Goal: Information Seeking & Learning: Learn about a topic

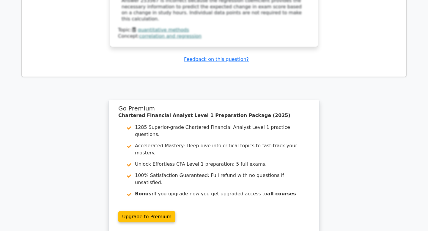
scroll to position [1286, 0]
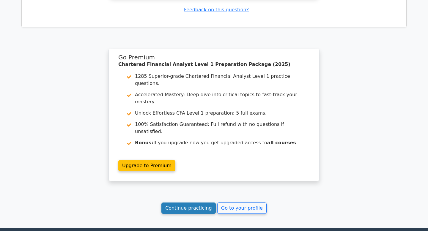
click at [197, 203] on link "Continue practicing" at bounding box center [188, 208] width 54 height 11
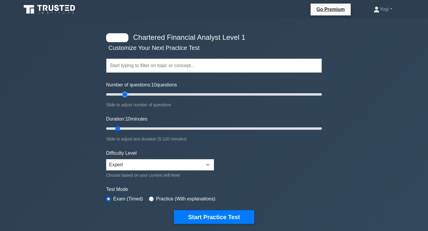
type input "20"
click at [125, 94] on input "Number of questions: 10 questions" at bounding box center [214, 94] width 216 height 7
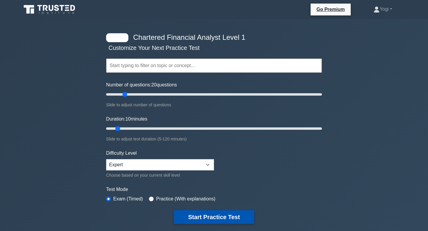
click at [215, 218] on button "Start Practice Test" at bounding box center [214, 217] width 80 height 14
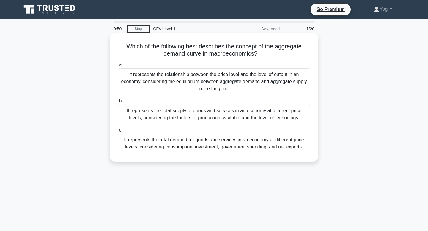
click at [242, 117] on div "It represents the total supply of goods and services in an economy at different…" at bounding box center [214, 115] width 193 height 20
click at [118, 103] on input "b. It represents the total supply of goods and services in an economy at differ…" at bounding box center [118, 101] width 0 height 4
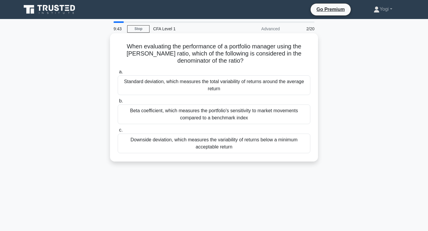
click at [243, 141] on div "Downside deviation, which measures the variability of returns below a minimum a…" at bounding box center [214, 144] width 193 height 20
click at [118, 132] on input "c. Downside deviation, which measures the variability of returns below a minimu…" at bounding box center [118, 130] width 0 height 4
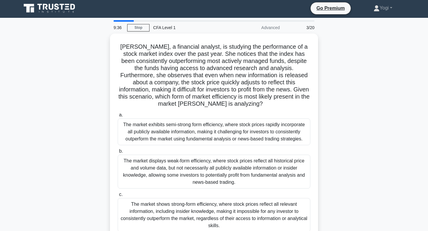
scroll to position [1, 0]
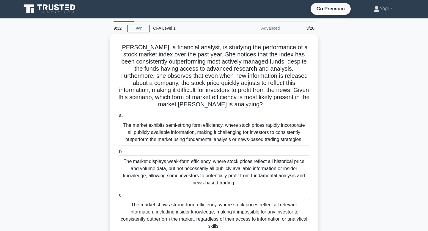
click at [243, 141] on div "The market exhibits semi-strong form efficiency, where stock prices rapidly inc…" at bounding box center [214, 132] width 193 height 27
click at [118, 118] on input "a. The market exhibits semi-strong form efficiency, where stock prices rapidly …" at bounding box center [118, 116] width 0 height 4
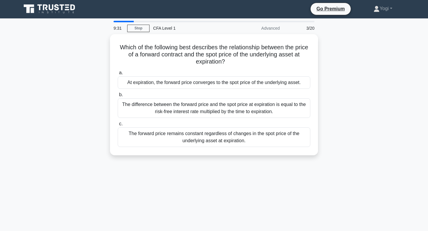
scroll to position [0, 0]
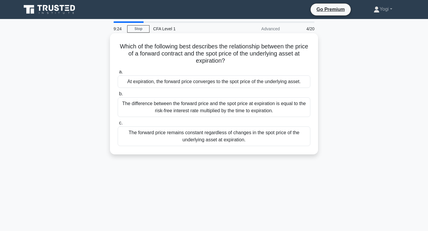
click at [224, 81] on div "At expiration, the forward price converges to the spot price of the underlying …" at bounding box center [214, 82] width 193 height 12
click at [118, 74] on input "a. At expiration, the forward price converges to the spot price of the underlyi…" at bounding box center [118, 72] width 0 height 4
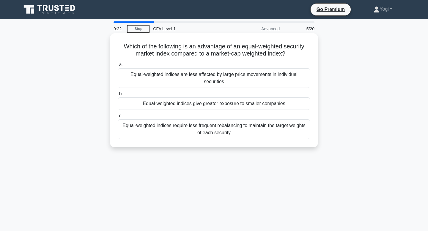
click at [226, 97] on div "Equal-weighted indices give greater exposure to smaller companies" at bounding box center [214, 103] width 193 height 12
click at [118, 96] on input "b. Equal-weighted indices give greater exposure to smaller companies" at bounding box center [118, 94] width 0 height 4
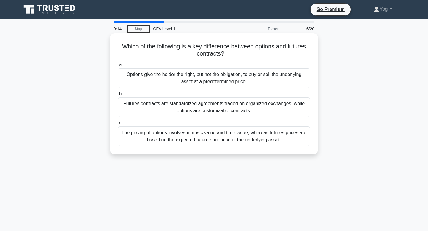
click at [229, 107] on div "Futures contracts are standardized agreements traded on organized exchanges, wh…" at bounding box center [214, 107] width 193 height 20
click at [118, 96] on input "b. Futures contracts are standardized agreements traded on organized exchanges,…" at bounding box center [118, 94] width 0 height 4
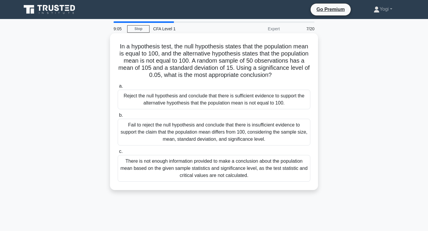
click at [218, 106] on div "Reject the null hypothesis and conclude that there is sufficient evidence to su…" at bounding box center [214, 100] width 193 height 20
click at [118, 88] on input "a. Reject the null hypothesis and conclude that there is sufficient evidence to…" at bounding box center [118, 86] width 0 height 4
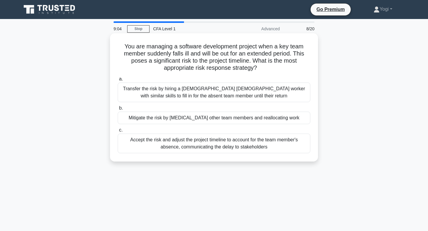
click at [219, 119] on div "Mitigate the risk by cross-training other team members and reallocating work" at bounding box center [214, 118] width 193 height 12
click at [118, 110] on input "b. Mitigate the risk by cross-training other team members and reallocating work" at bounding box center [118, 108] width 0 height 4
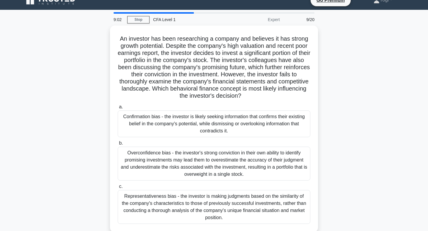
scroll to position [11, 0]
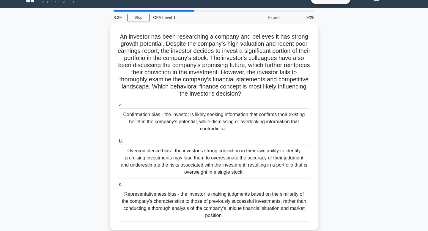
click at [219, 119] on div "Confirmation bias - the investor is likely seeking information that confirms th…" at bounding box center [214, 121] width 193 height 27
click at [118, 107] on input "a. Confirmation bias - the investor is likely seeking information that confirms…" at bounding box center [118, 105] width 0 height 4
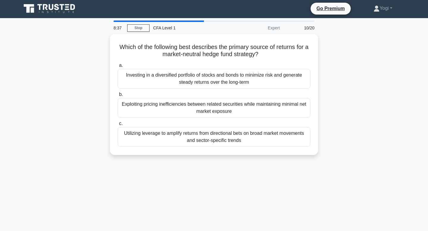
scroll to position [0, 0]
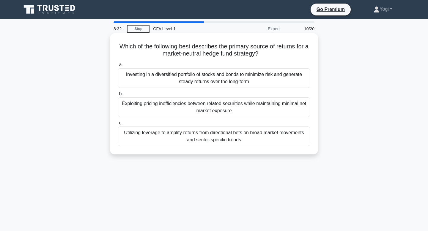
click at [217, 106] on div "Exploiting pricing inefficiencies between related securities while maintaining …" at bounding box center [214, 107] width 193 height 20
click at [118, 96] on input "b. Exploiting pricing inefficiencies between related securities while maintaini…" at bounding box center [118, 94] width 0 height 4
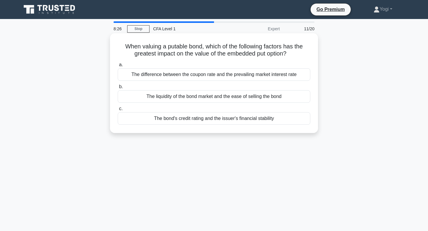
click at [214, 72] on div "The difference between the coupon rate and the prevailing market interest rate" at bounding box center [214, 74] width 193 height 12
click at [118, 67] on input "a. The difference between the coupon rate and the prevailing market interest ra…" at bounding box center [118, 65] width 0 height 4
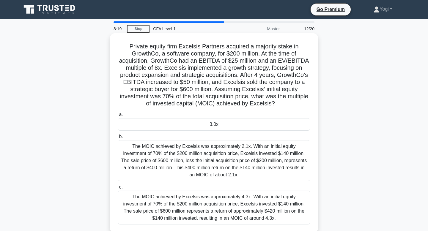
click at [213, 122] on div "3.0x" at bounding box center [214, 124] width 193 height 12
click at [118, 117] on input "a. 3.0x" at bounding box center [118, 115] width 0 height 4
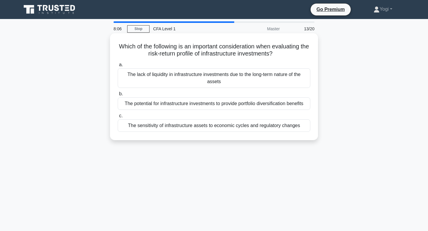
click at [214, 123] on div "The sensitivity of infrastructure assets to economic cycles and regulatory chan…" at bounding box center [214, 125] width 193 height 12
click at [118, 118] on input "c. The sensitivity of infrastructure assets to economic cycles and regulatory c…" at bounding box center [118, 116] width 0 height 4
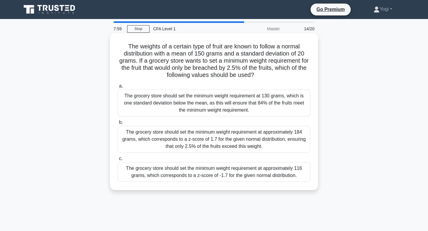
click at [208, 177] on div "The grocery store should set the minimum weight requirement at approximately 11…" at bounding box center [214, 172] width 193 height 20
click at [118, 161] on input "c. The grocery store should set the minimum weight requirement at approximately…" at bounding box center [118, 159] width 0 height 4
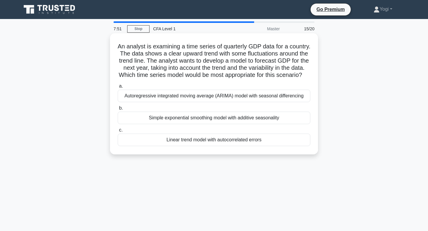
click at [213, 143] on div "Linear trend model with autocorrelated errors" at bounding box center [214, 140] width 193 height 12
click at [118, 132] on input "c. Linear trend model with autocorrelated errors" at bounding box center [118, 130] width 0 height 4
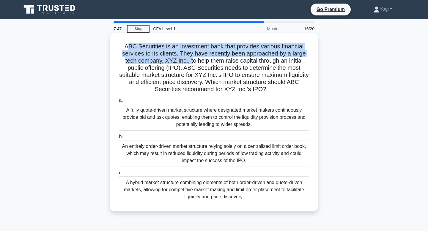
drag, startPoint x: 128, startPoint y: 45, endPoint x: 193, endPoint y: 63, distance: 67.3
click at [193, 63] on h5 "ABC Securities is an investment bank that provides various financial services t…" at bounding box center [214, 68] width 194 height 51
click at [212, 180] on div "A hybrid market structure combining elements of both order-driven and quote-dri…" at bounding box center [214, 190] width 193 height 27
click at [118, 175] on input "c. A hybrid market structure combining elements of both order-driven and quote-…" at bounding box center [118, 173] width 0 height 4
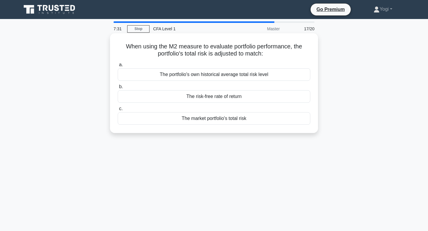
click at [199, 119] on div "The market portfolio's total risk" at bounding box center [214, 118] width 193 height 12
click at [118, 111] on input "c. The market portfolio's total risk" at bounding box center [118, 109] width 0 height 4
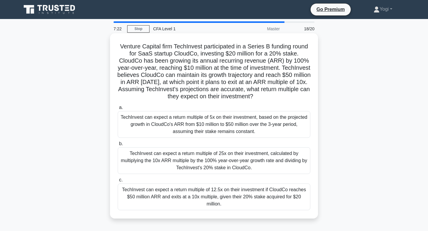
click at [201, 203] on div "TechInvest can expect a return multiple of 12.5x on their investment if CloudCo…" at bounding box center [214, 197] width 193 height 27
click at [118, 182] on input "c. TechInvest can expect a return multiple of 12.5x on their investment if Clou…" at bounding box center [118, 180] width 0 height 4
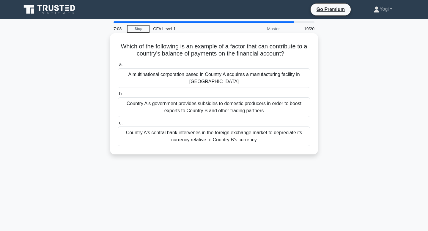
click at [203, 111] on div "Country A's government provides subsidies to domestic producers in order to boo…" at bounding box center [214, 107] width 193 height 20
click at [118, 96] on input "b. Country A's government provides subsidies to domestic producers in order to …" at bounding box center [118, 94] width 0 height 4
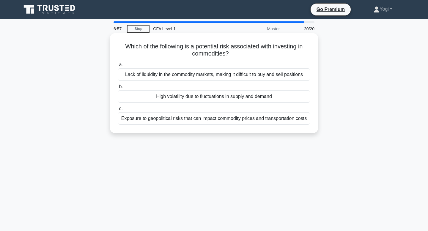
click at [206, 97] on div "High volatility due to fluctuations in supply and demand" at bounding box center [214, 96] width 193 height 12
click at [118, 89] on input "b. High volatility due to fluctuations in supply and demand" at bounding box center [118, 87] width 0 height 4
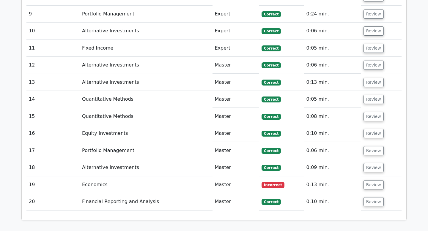
scroll to position [927, 0]
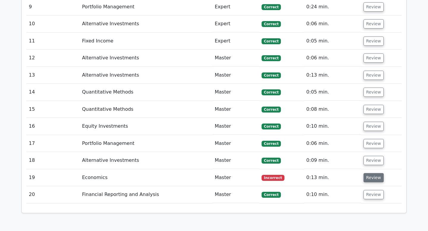
click at [367, 173] on button "Review" at bounding box center [374, 177] width 20 height 9
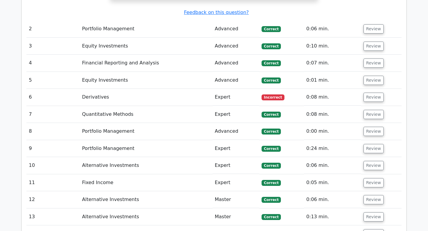
scroll to position [782, 0]
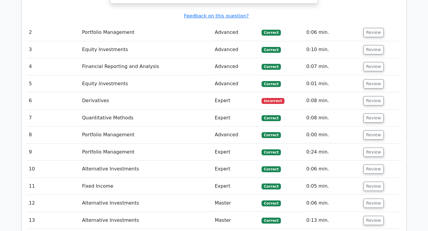
click at [372, 92] on td "Review" at bounding box center [381, 100] width 40 height 17
click at [371, 96] on button "Review" at bounding box center [374, 100] width 20 height 9
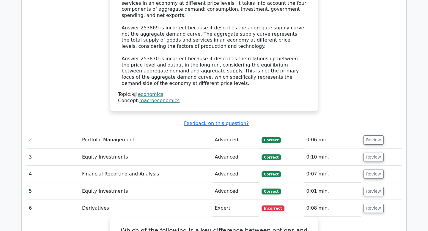
scroll to position [680, 0]
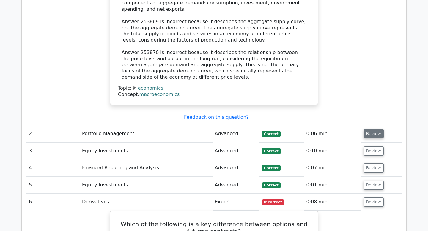
click at [373, 129] on button "Review" at bounding box center [374, 133] width 20 height 9
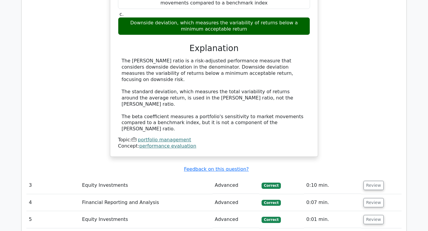
scroll to position [895, 0]
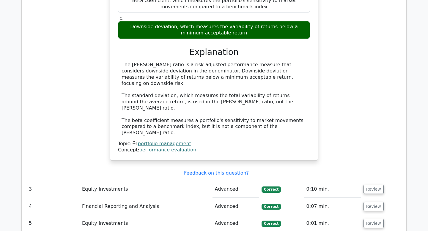
click at [369, 181] on td "Review" at bounding box center [381, 189] width 40 height 17
click at [369, 185] on button "Review" at bounding box center [374, 189] width 20 height 9
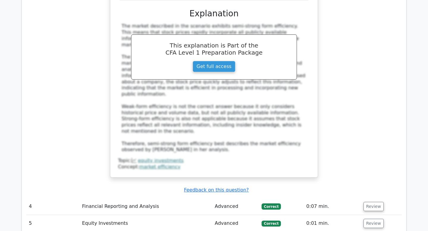
scroll to position [1322, 0]
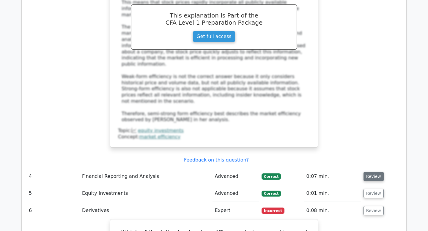
click at [374, 172] on button "Review" at bounding box center [374, 176] width 20 height 9
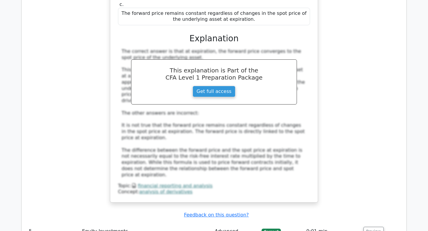
scroll to position [1629, 0]
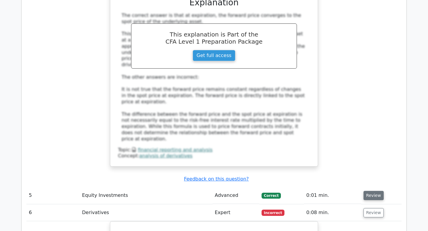
click at [374, 191] on button "Review" at bounding box center [374, 195] width 20 height 9
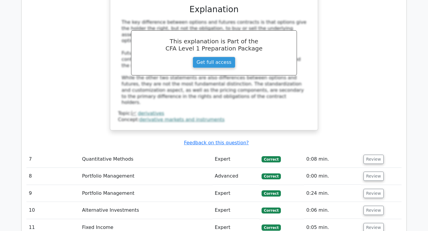
scroll to position [2225, 0]
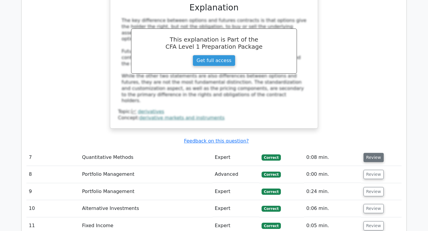
click at [364, 153] on button "Review" at bounding box center [374, 157] width 20 height 9
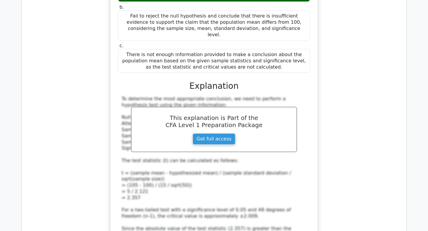
scroll to position [2575, 0]
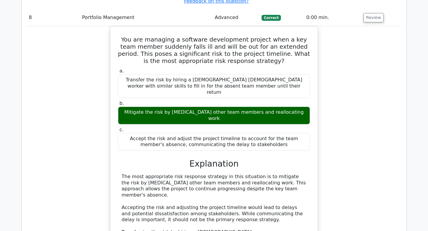
scroll to position [2816, 0]
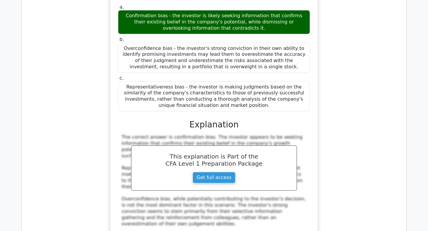
scroll to position [3222, 0]
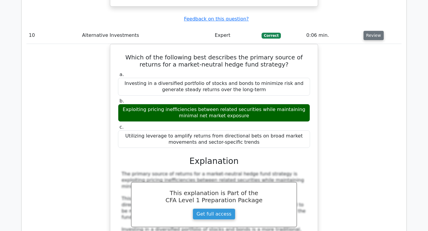
scroll to position [3472, 0]
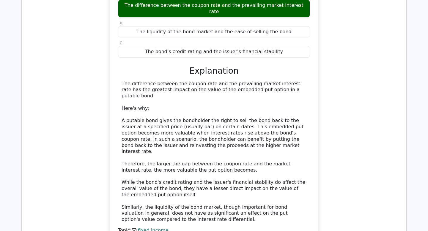
scroll to position [3845, 0]
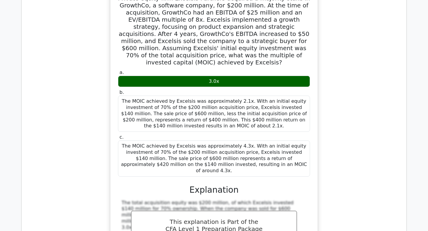
scroll to position [4220, 0]
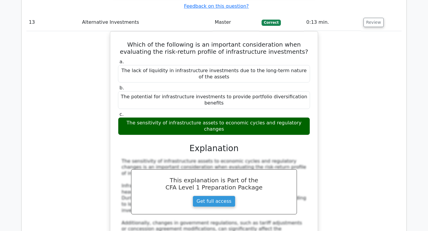
scroll to position [4443, 0]
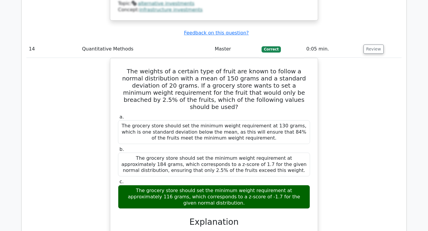
scroll to position [4716, 0]
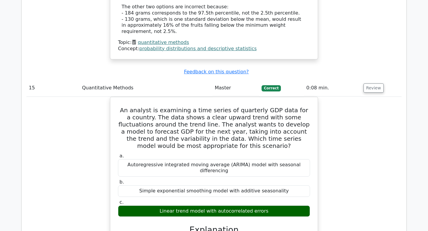
scroll to position [5078, 0]
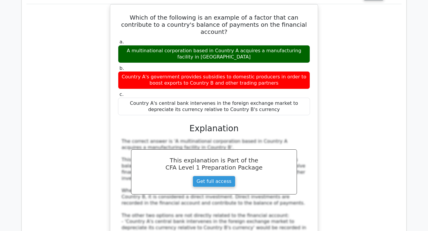
scroll to position [5880, 0]
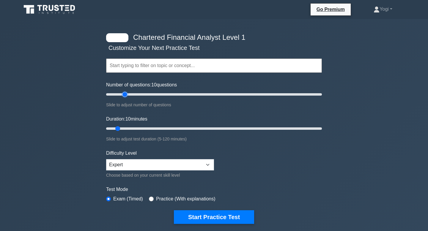
click at [122, 96] on input "Number of questions: 10 questions" at bounding box center [214, 94] width 216 height 7
drag, startPoint x: 124, startPoint y: 95, endPoint x: 136, endPoint y: 95, distance: 12.2
type input "30"
click at [136, 95] on input "Number of questions: 30 questions" at bounding box center [214, 94] width 216 height 7
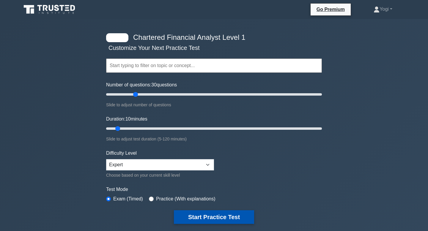
click at [208, 215] on button "Start Practice Test" at bounding box center [214, 217] width 80 height 14
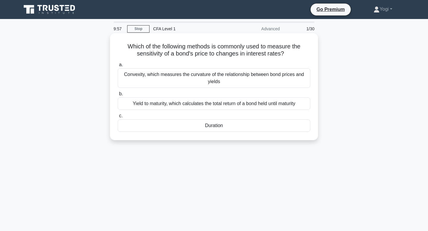
click at [208, 129] on div "Duration" at bounding box center [214, 125] width 193 height 12
click at [118, 118] on input "c. Duration" at bounding box center [118, 116] width 0 height 4
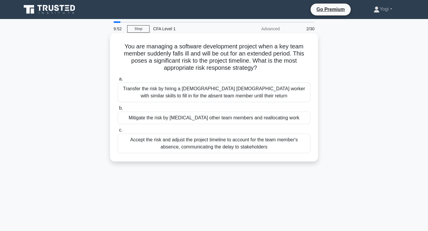
click at [210, 118] on div "Mitigate the risk by [MEDICAL_DATA] other team members and reallocating work" at bounding box center [214, 118] width 193 height 12
click at [118, 110] on input "b. Mitigate the risk by [MEDICAL_DATA] other team members and reallocating work" at bounding box center [118, 108] width 0 height 4
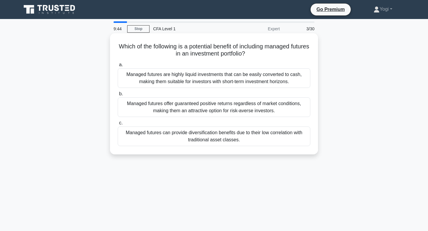
click at [216, 135] on div "Managed futures can provide diversification benefits due to their low correlati…" at bounding box center [214, 137] width 193 height 20
click at [118, 125] on input "c. Managed futures can provide diversification benefits due to their low correl…" at bounding box center [118, 123] width 0 height 4
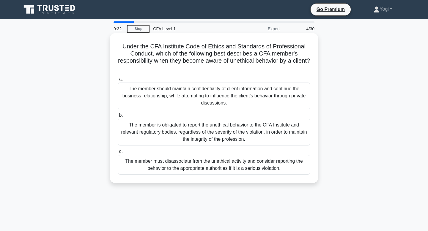
click at [218, 164] on div "The member must disassociate from the unethical activity and consider reporting…" at bounding box center [214, 165] width 193 height 20
click at [118, 154] on input "c. The member must disassociate from the unethical activity and consider report…" at bounding box center [118, 152] width 0 height 4
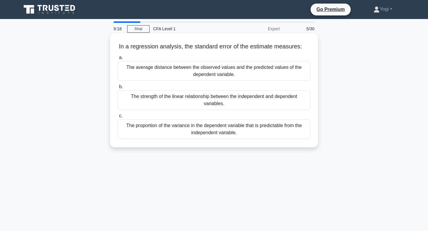
click at [218, 109] on div "The strength of the linear relationship between the independent and dependent v…" at bounding box center [214, 100] width 193 height 20
click at [118, 89] on input "b. The strength of the linear relationship between the independent and dependen…" at bounding box center [118, 87] width 0 height 4
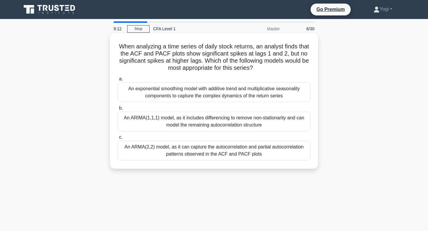
click at [221, 155] on div "An ARMA(2,2) model, as it can capture the autocorrelation and partial autocorre…" at bounding box center [214, 151] width 193 height 20
click at [118, 139] on input "c. An ARMA(2,2) model, as it can capture the autocorrelation and partial autoco…" at bounding box center [118, 138] width 0 height 4
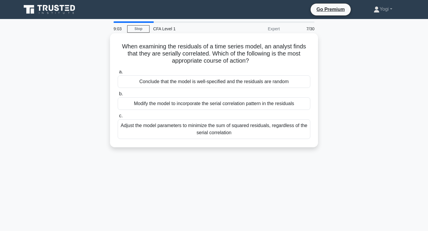
click at [221, 84] on div "Conclude that the model is well-specified and the residuals are random" at bounding box center [214, 82] width 193 height 12
click at [118, 74] on input "a. Conclude that the model is well-specified and the residuals are random" at bounding box center [118, 72] width 0 height 4
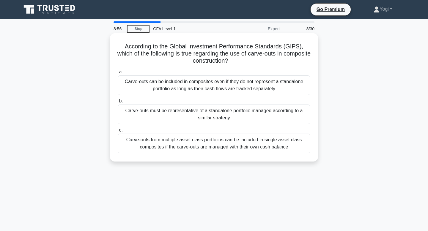
click at [227, 115] on div "Carve-outs must be representative of a standalone portfolio managed according t…" at bounding box center [214, 115] width 193 height 20
click at [118, 103] on input "b. Carve-outs must be representative of a standalone portfolio managed accordin…" at bounding box center [118, 101] width 0 height 4
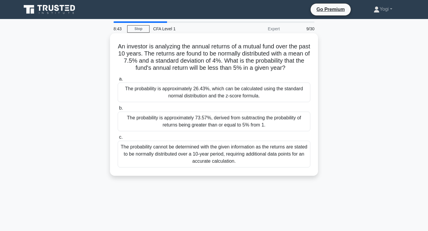
click at [221, 91] on div "The probability is approximately 26.43%, which can be calculated using the stan…" at bounding box center [214, 93] width 193 height 20
click at [118, 81] on input "a. The probability is approximately 26.43%, which can be calculated using the s…" at bounding box center [118, 79] width 0 height 4
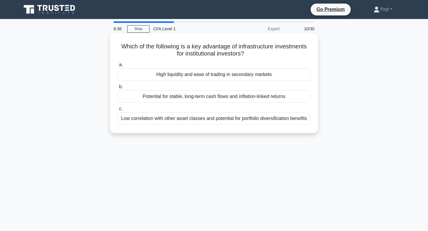
click at [226, 97] on div "Potential for stable, long-term cash flows and inflation-linked returns" at bounding box center [214, 96] width 193 height 12
click at [118, 89] on input "b. Potential for stable, long-term cash flows and inflation-linked returns" at bounding box center [118, 87] width 0 height 4
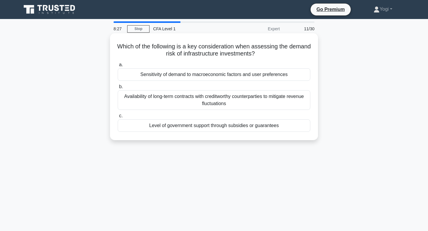
click at [223, 77] on div "Sensitivity of demand to macroeconomic factors and user preferences" at bounding box center [214, 74] width 193 height 12
click at [118, 67] on input "a. Sensitivity of demand to macroeconomic factors and user preferences" at bounding box center [118, 65] width 0 height 4
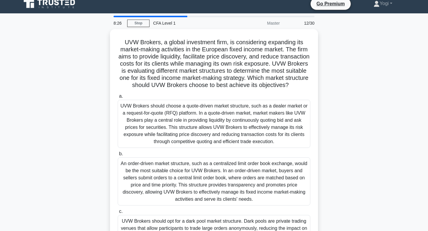
scroll to position [1, 0]
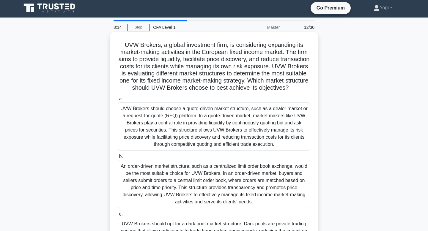
click at [215, 125] on div "UVW Brokers should choose a quote-driven market structure, such as a dealer mar…" at bounding box center [214, 127] width 193 height 48
click at [118, 101] on input "a. UVW Brokers should choose a quote-driven market structure, such as a dealer …" at bounding box center [118, 99] width 0 height 4
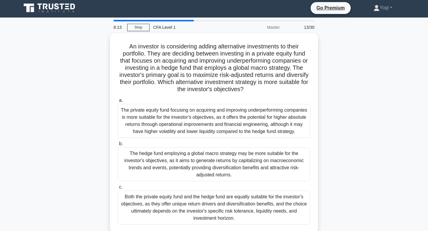
scroll to position [0, 0]
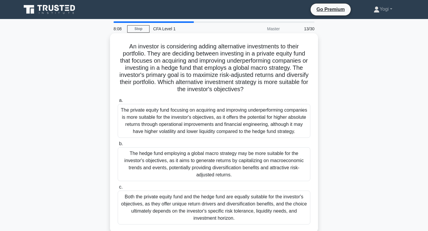
click at [213, 151] on div "The hedge fund employing a global macro strategy may be more suitable for the i…" at bounding box center [214, 164] width 193 height 34
click at [118, 146] on input "b. The hedge fund employing a global macro strategy may be more suitable for th…" at bounding box center [118, 144] width 0 height 4
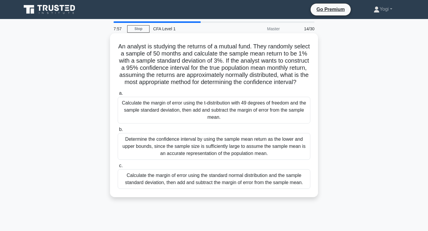
click at [203, 181] on div "Calculate the margin of error using the standard normal distribution and the sa…" at bounding box center [214, 179] width 193 height 20
click at [118, 168] on input "c. Calculate the margin of error using the standard normal distribution and the…" at bounding box center [118, 166] width 0 height 4
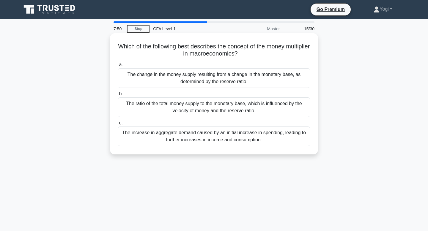
click at [222, 84] on div "The change in the money supply resulting from a change in the monetary base, as…" at bounding box center [214, 78] width 193 height 20
click at [118, 67] on input "a. The change in the money supply resulting from a change in the monetary base,…" at bounding box center [118, 65] width 0 height 4
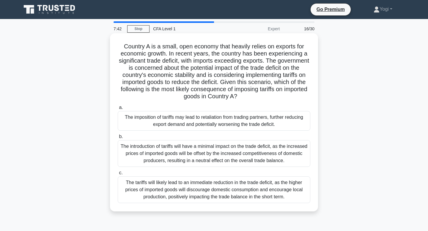
click at [232, 120] on div "The imposition of tariffs may lead to retaliation from trading partners, furthe…" at bounding box center [214, 121] width 193 height 20
click at [118, 110] on input "a. The imposition of tariffs may lead to retaliation from trading partners, fur…" at bounding box center [118, 108] width 0 height 4
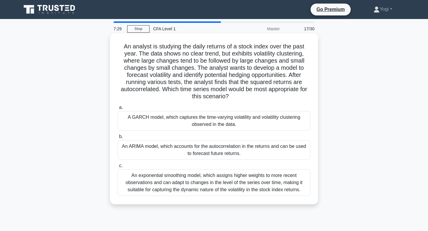
click at [175, 126] on div "A GARCH model, which captures the time-varying volatility and volatility cluste…" at bounding box center [214, 121] width 193 height 20
click at [118, 110] on input "a. A GARCH model, which captures the time-varying volatility and volatility clu…" at bounding box center [118, 108] width 0 height 4
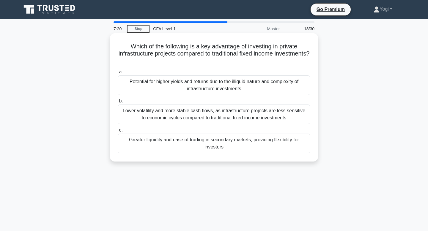
click at [190, 140] on div "Greater liquidity and ease of trading in secondary markets, providing flexibili…" at bounding box center [214, 144] width 193 height 20
click at [118, 132] on input "c. Greater liquidity and ease of trading in secondary markets, providing flexib…" at bounding box center [118, 130] width 0 height 4
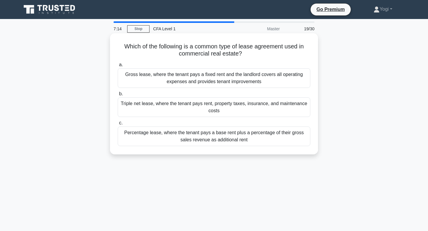
click at [187, 104] on div "Triple net lease, where the tenant pays rent, property taxes, insurance, and ma…" at bounding box center [214, 107] width 193 height 20
click at [118, 96] on input "b. Triple net lease, where the tenant pays rent, property taxes, insurance, and…" at bounding box center [118, 94] width 0 height 4
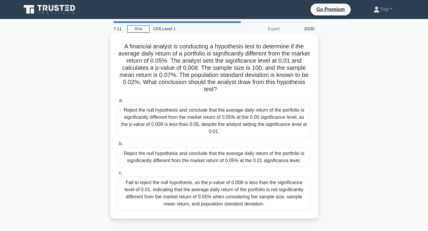
click at [205, 158] on div "Reject the null hypothesis and conclude that the average daily return of the po…" at bounding box center [214, 157] width 193 height 20
click at [118, 146] on input "b. Reject the null hypothesis and conclude that the average daily return of the…" at bounding box center [118, 144] width 0 height 4
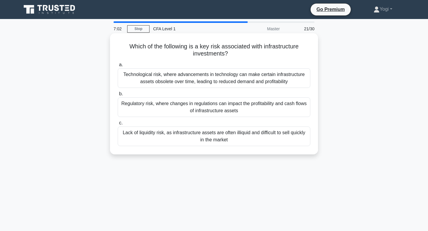
click at [197, 135] on div "Lack of liquidity risk, as infrastructure assets are often illiquid and difficu…" at bounding box center [214, 137] width 193 height 20
click at [118, 125] on input "c. Lack of liquidity risk, as infrastructure assets are often illiquid and diff…" at bounding box center [118, 123] width 0 height 4
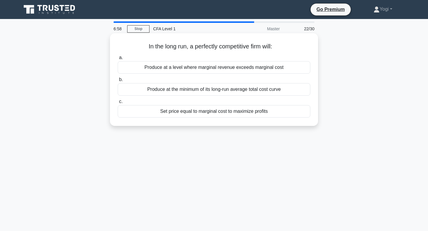
click at [194, 92] on div "Produce at the minimum of its long-run average total cost curve" at bounding box center [214, 89] width 193 height 12
click at [118, 82] on input "b. Produce at the minimum of its long-run average total cost curve" at bounding box center [118, 80] width 0 height 4
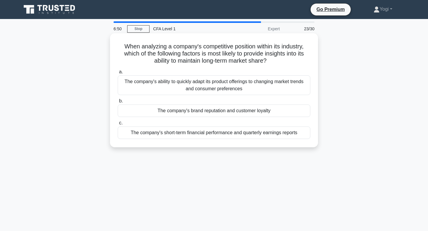
click at [195, 111] on div "The company's brand reputation and customer loyalty" at bounding box center [214, 111] width 193 height 12
click at [118, 103] on input "b. The company's brand reputation and customer loyalty" at bounding box center [118, 101] width 0 height 4
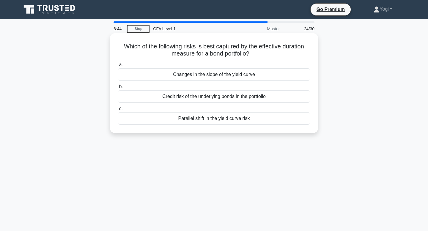
click at [198, 117] on div "Parallel shift in the yield curve risk" at bounding box center [214, 118] width 193 height 12
click at [118, 111] on input "c. Parallel shift in the yield curve risk" at bounding box center [118, 109] width 0 height 4
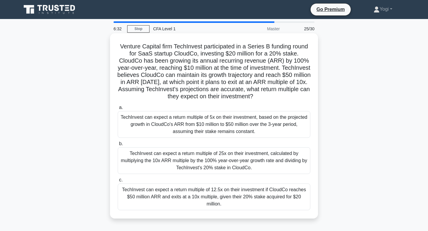
click at [211, 191] on div "TechInvest can expect a return multiple of 12.5x on their investment if CloudCo…" at bounding box center [214, 197] width 193 height 27
click at [118, 182] on input "c. TechInvest can expect a return multiple of 12.5x on their investment if Clou…" at bounding box center [118, 180] width 0 height 4
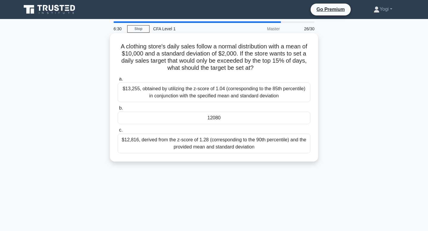
click at [209, 116] on div "12080" at bounding box center [214, 118] width 193 height 12
click at [118, 110] on input "b. 12080" at bounding box center [118, 108] width 0 height 4
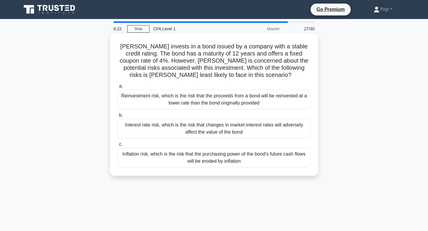
click at [215, 102] on div "Reinvestment risk, which is the risk that the proceeds from a bond will be rein…" at bounding box center [214, 100] width 193 height 20
click at [118, 88] on input "a. Reinvestment risk, which is the risk that the proceeds from a bond will be r…" at bounding box center [118, 86] width 0 height 4
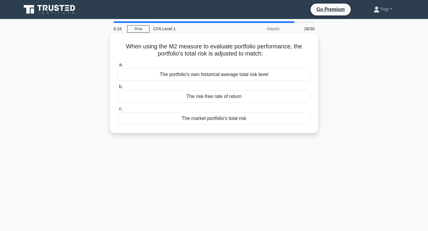
click at [214, 117] on div "The market portfolio's total risk" at bounding box center [214, 118] width 193 height 12
click at [118, 111] on input "c. The market portfolio's total risk" at bounding box center [118, 109] width 0 height 4
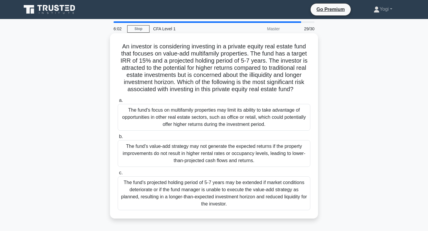
click at [249, 152] on div "The fund's value-add strategy may not generate the expected returns if the prop…" at bounding box center [214, 153] width 193 height 27
click at [118, 139] on input "b. The fund's value-add strategy may not generate the expected returns if the p…" at bounding box center [118, 137] width 0 height 4
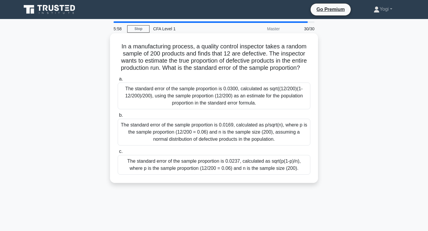
click at [251, 164] on div "The standard error of the sample proportion is 0.0237, calculated as sqrt(p(1-p…" at bounding box center [214, 165] width 193 height 20
click at [118, 154] on input "c. The standard error of the sample proportion is 0.0237, calculated as sqrt(p(…" at bounding box center [118, 152] width 0 height 4
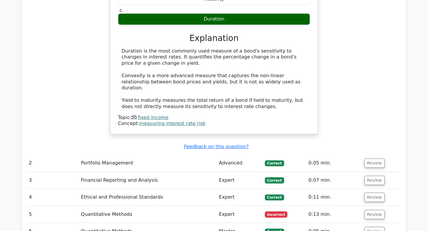
scroll to position [592, 0]
